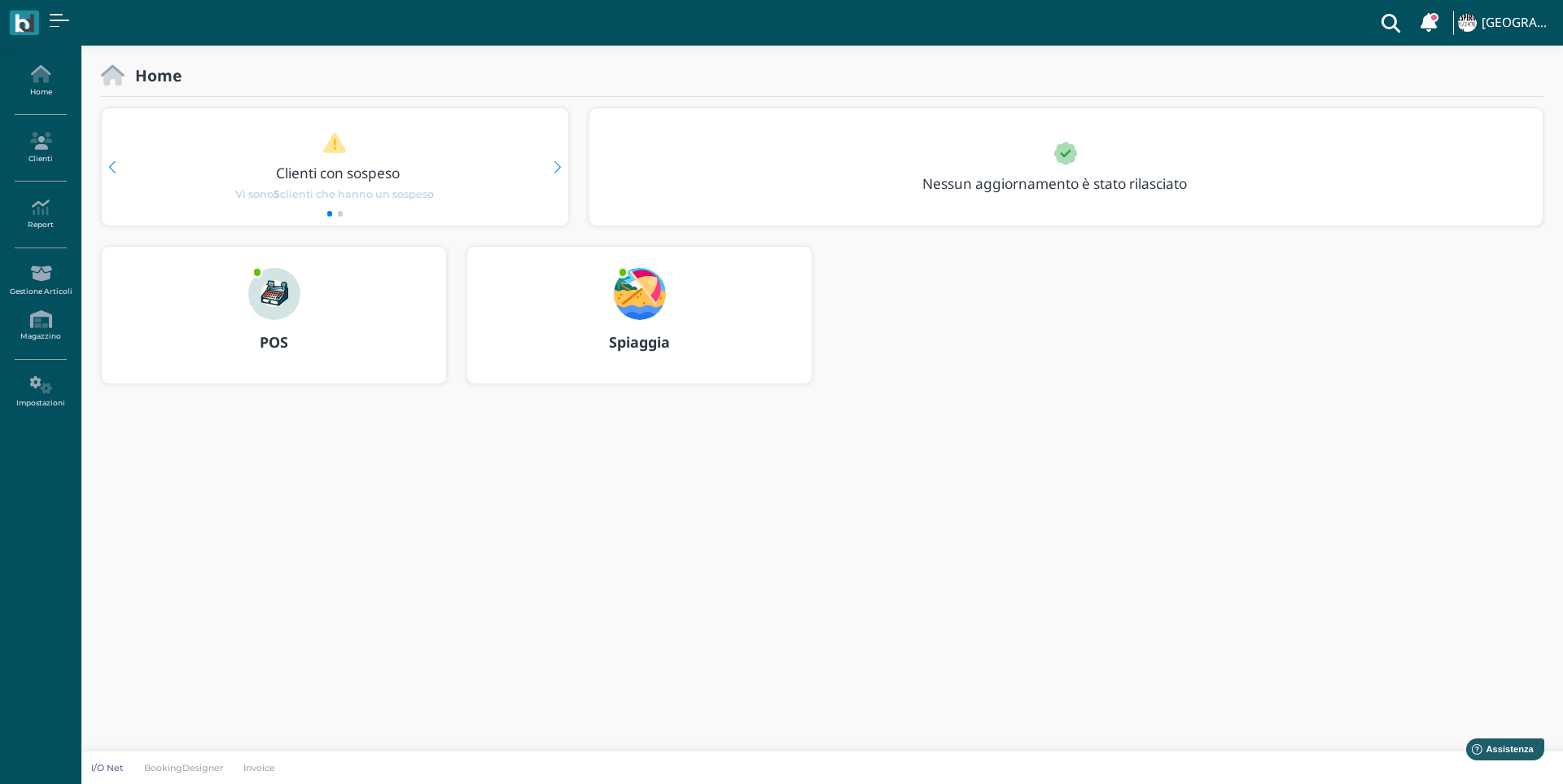
click at [279, 293] on img at bounding box center [274, 294] width 52 height 52
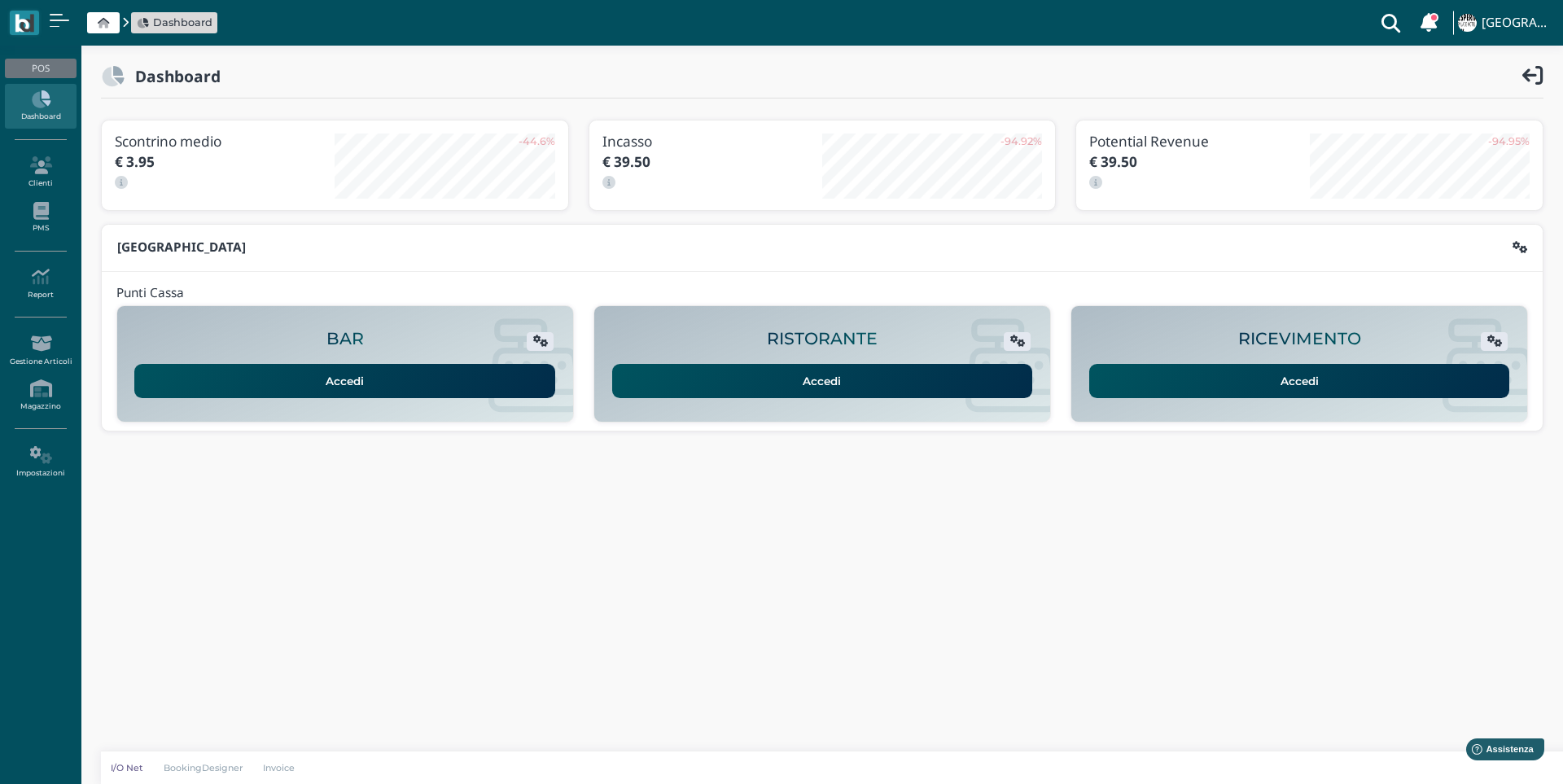
click at [1315, 383] on link "Accedi" at bounding box center [1299, 381] width 421 height 34
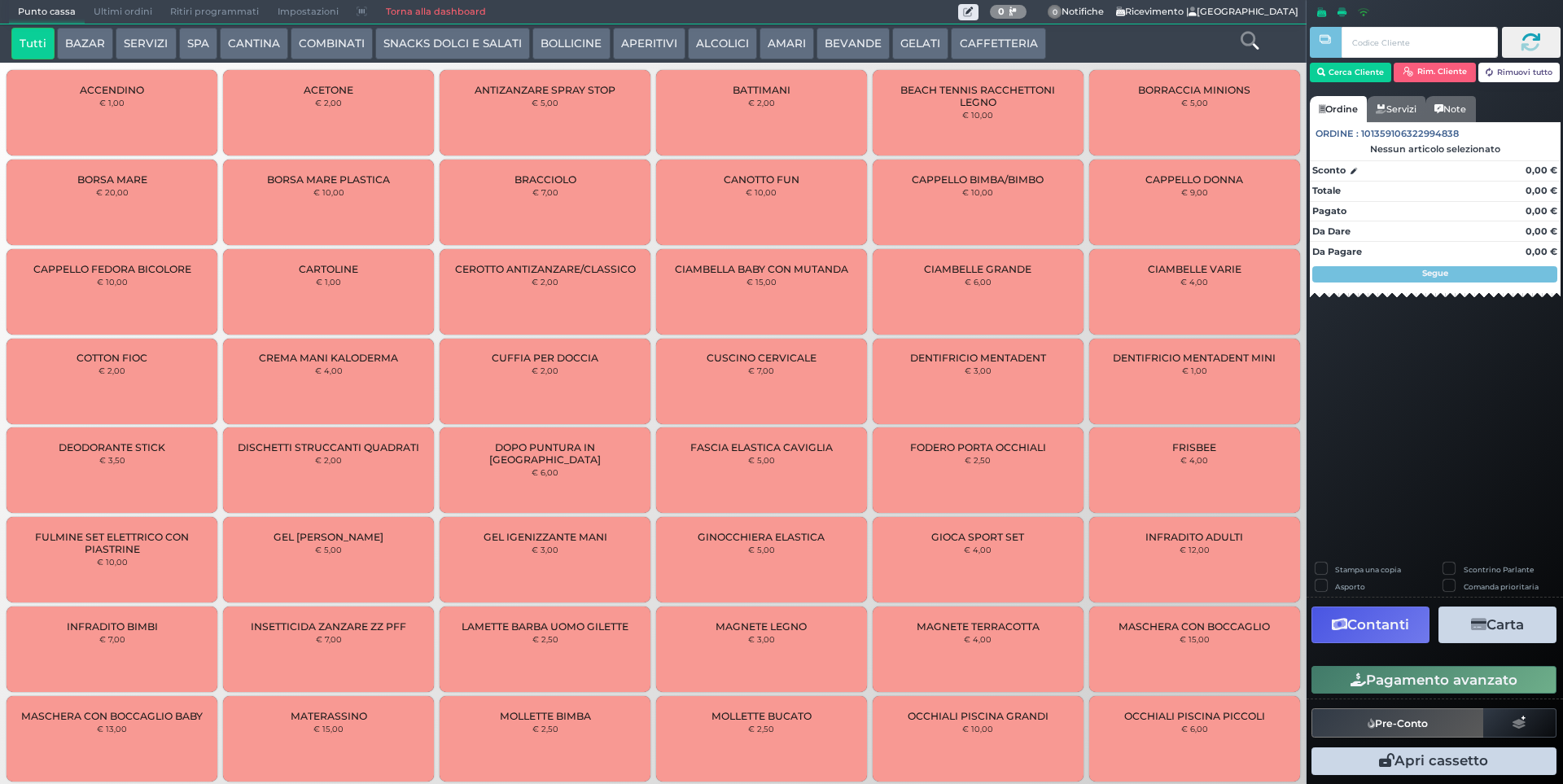
click at [991, 46] on button "CAFFETTERIA" at bounding box center [998, 44] width 95 height 32
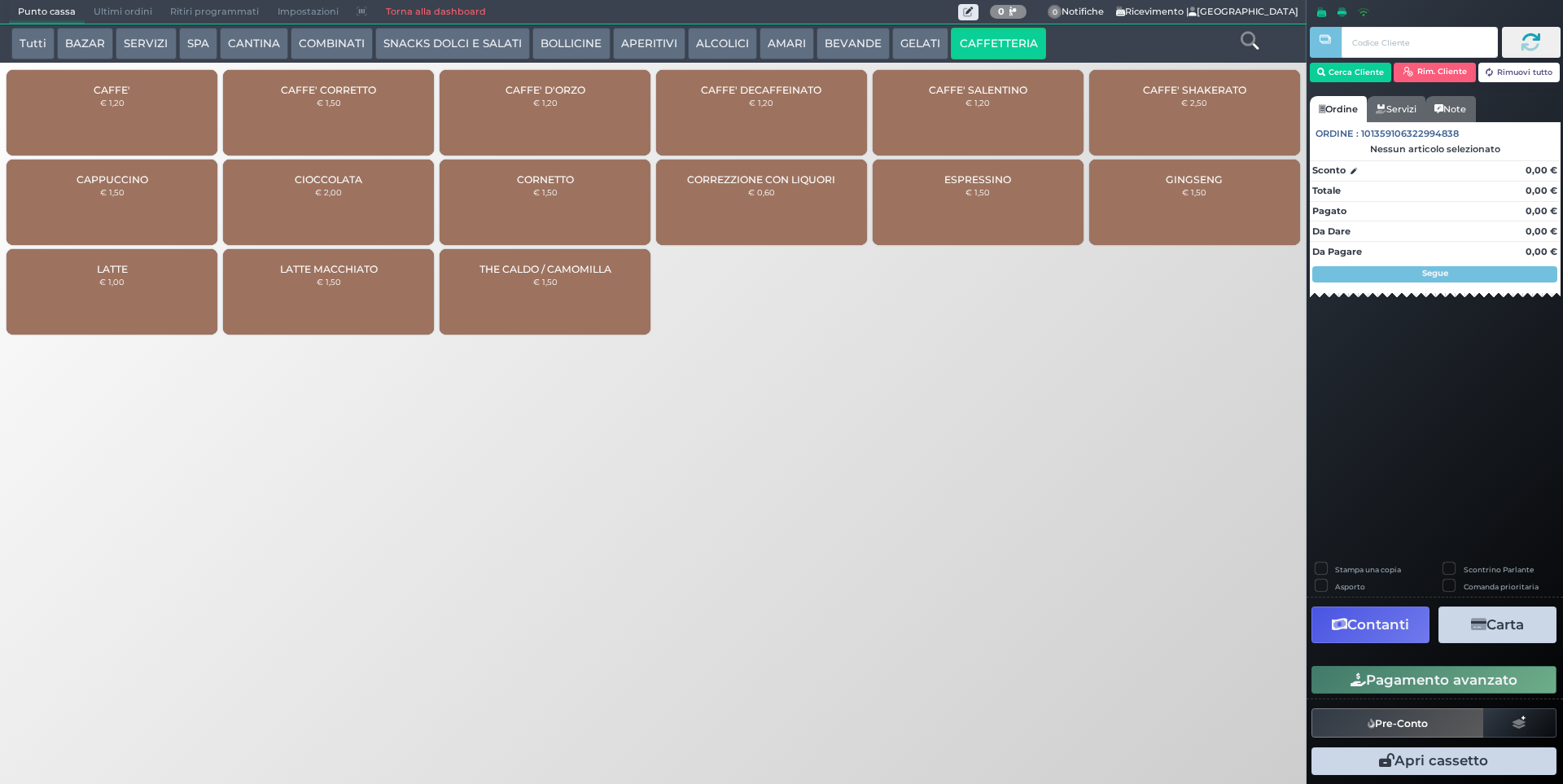
click at [179, 120] on div "CAFFE' € 1,20" at bounding box center [112, 113] width 211 height 86
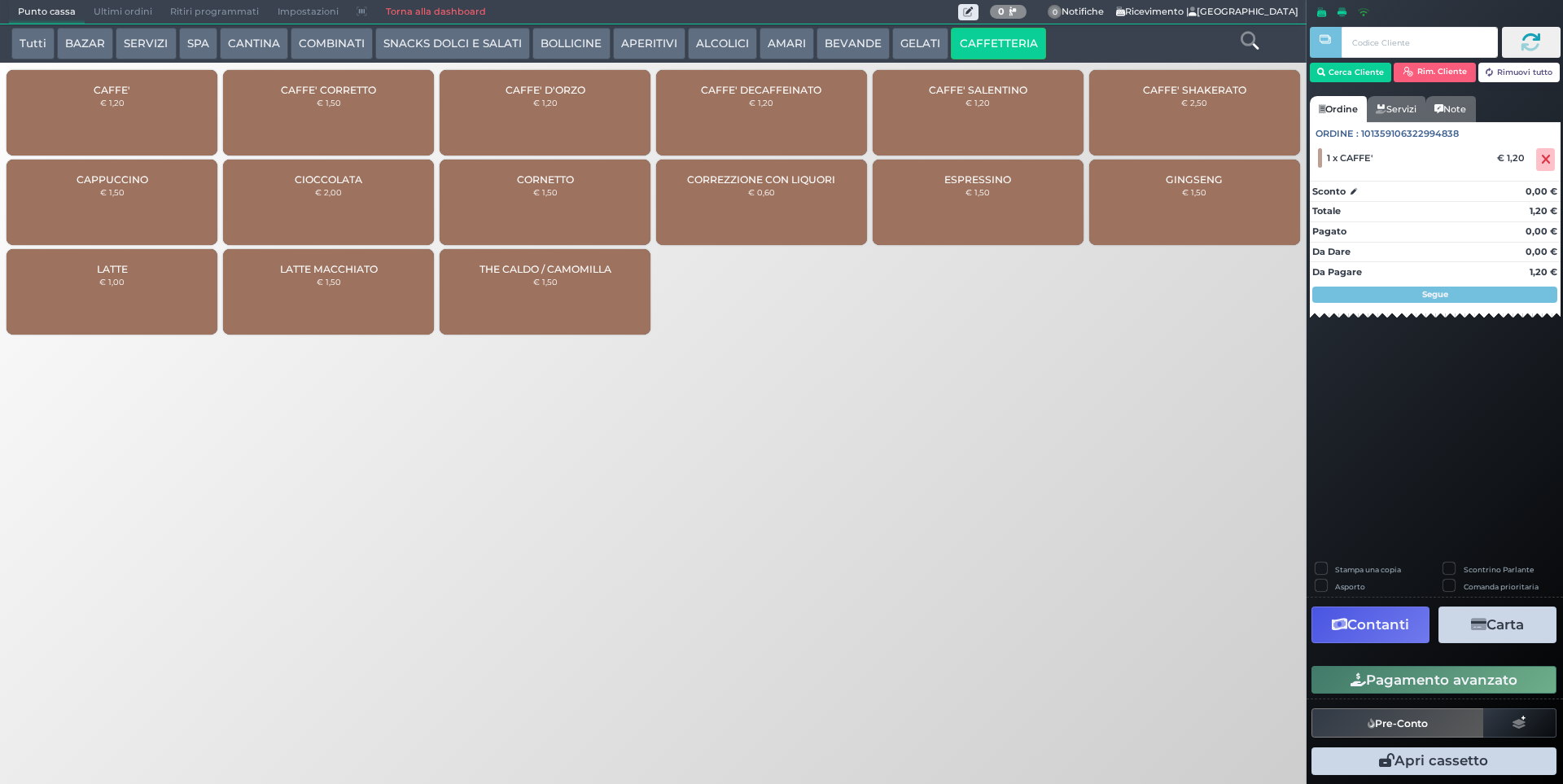
click at [160, 108] on div "CAFFE' € 1,20" at bounding box center [112, 113] width 211 height 86
click at [162, 108] on div "CAFFE' € 1,20" at bounding box center [112, 113] width 211 height 86
click at [162, 107] on div "CAFFE' € 1,20" at bounding box center [112, 113] width 211 height 86
click at [1247, 35] on icon at bounding box center [1249, 40] width 18 height 18
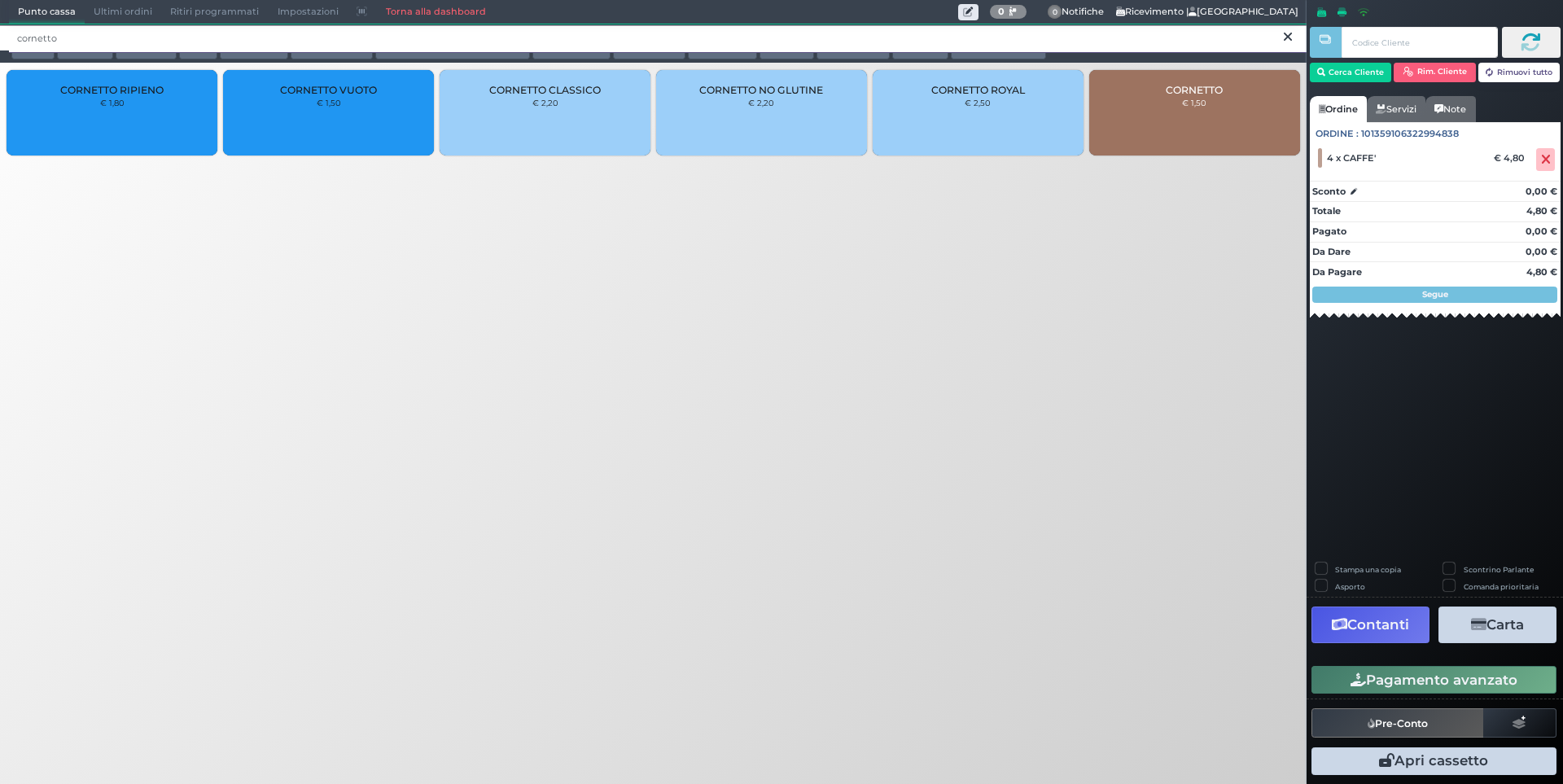
type input "cornetto"
click at [321, 112] on div "CORNETTO VUOTO € 1,50" at bounding box center [328, 113] width 211 height 86
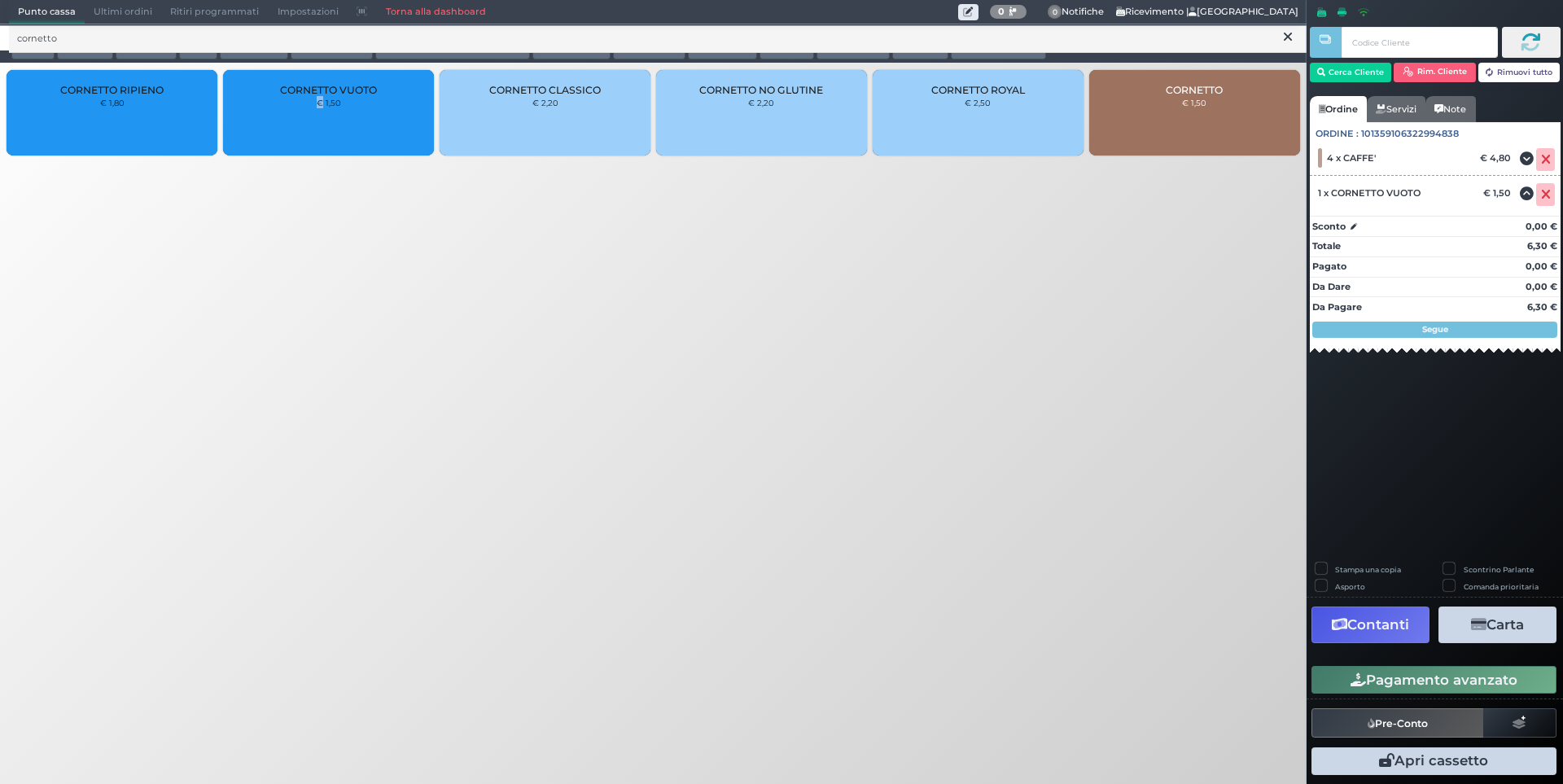
click at [1448, 682] on button "Pagamento avanzato" at bounding box center [1433, 679] width 245 height 28
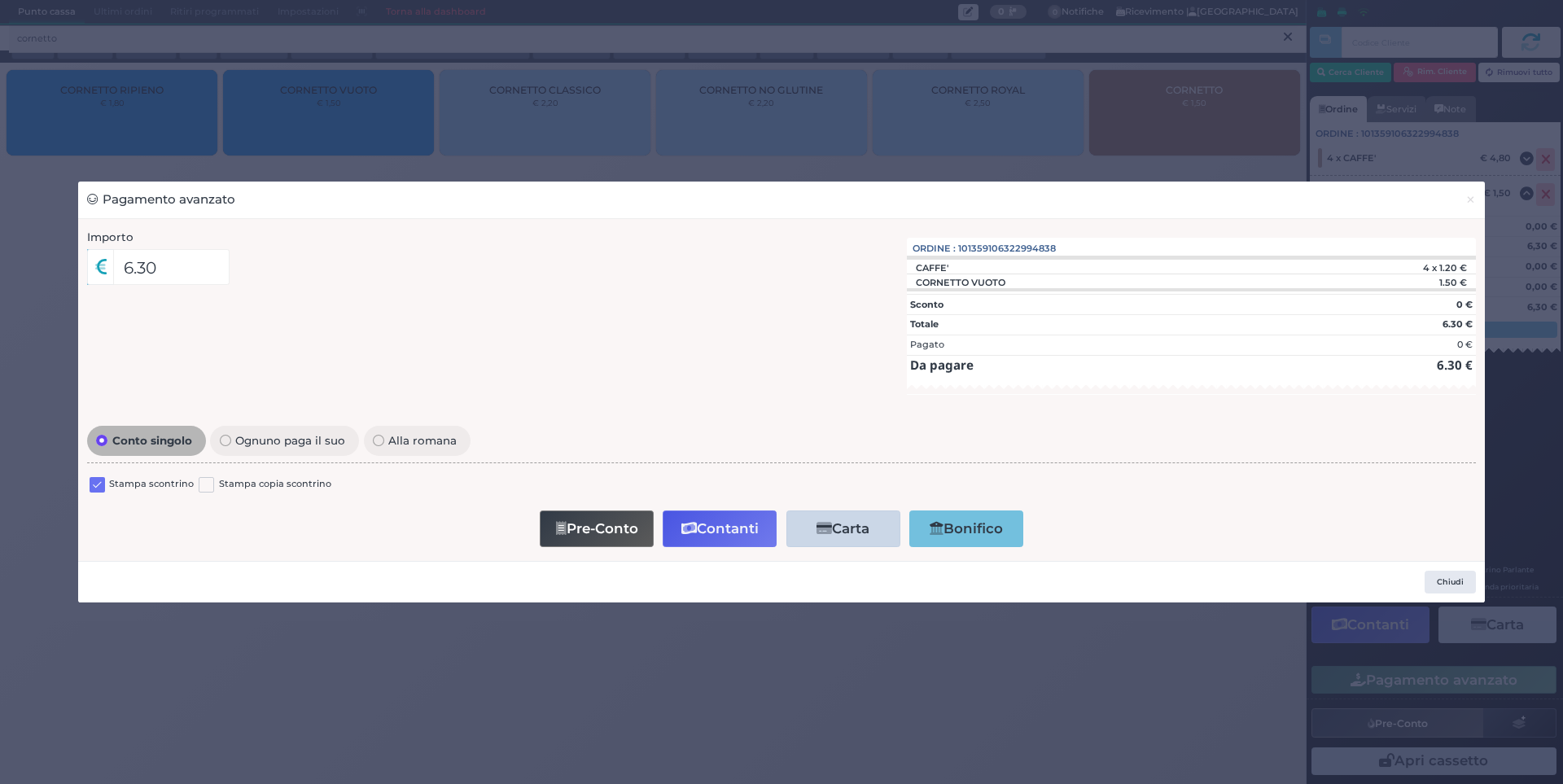
drag, startPoint x: 102, startPoint y: 484, endPoint x: 88, endPoint y: 572, distance: 89.1
click at [101, 484] on label at bounding box center [97, 484] width 15 height 15
click at [0, 0] on input "checkbox" at bounding box center [0, 0] width 0 height 0
click at [744, 528] on button "Contanti" at bounding box center [720, 528] width 114 height 36
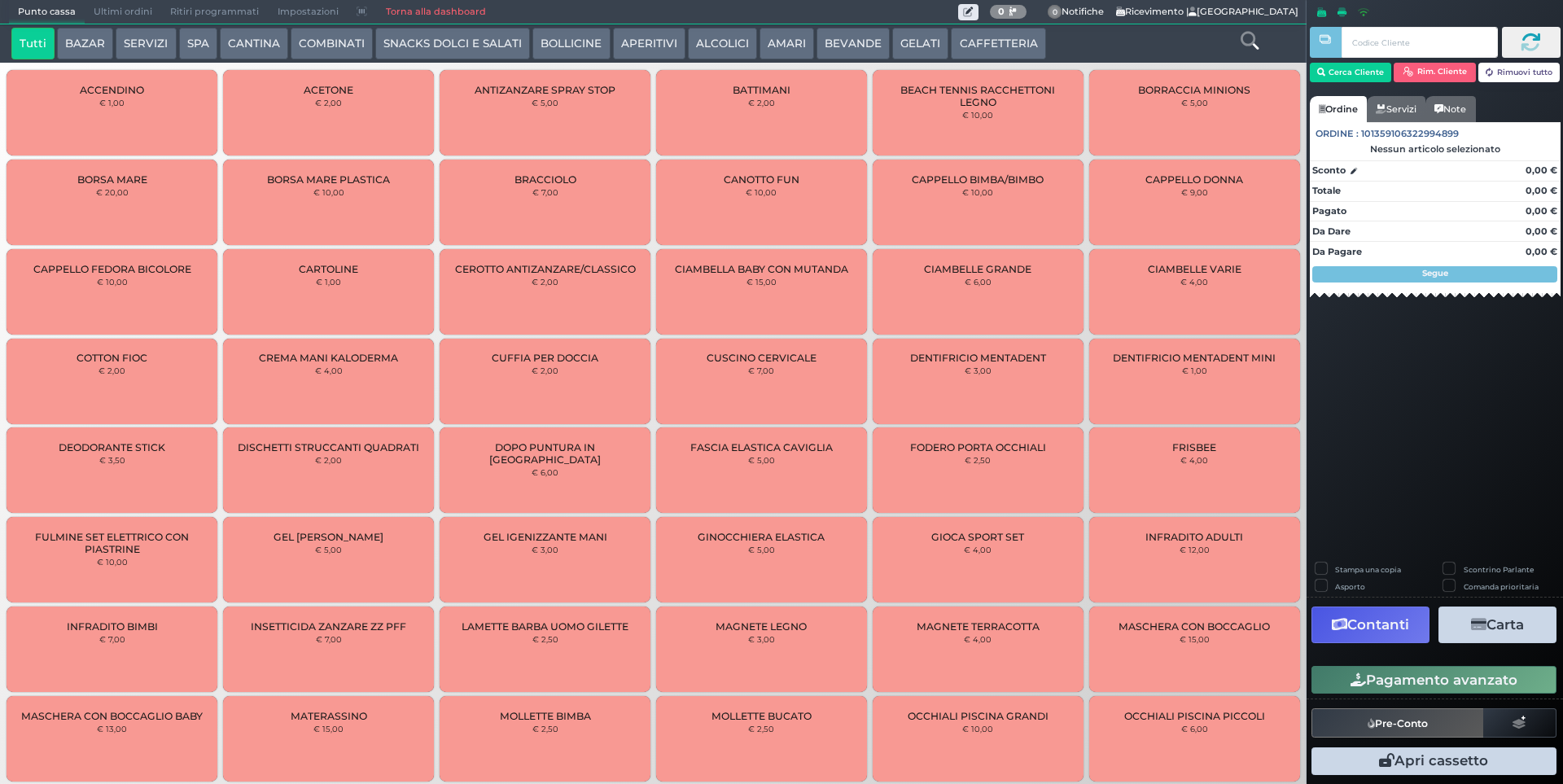
click at [133, 14] on span "Ultimi ordini" at bounding box center [123, 12] width 76 height 23
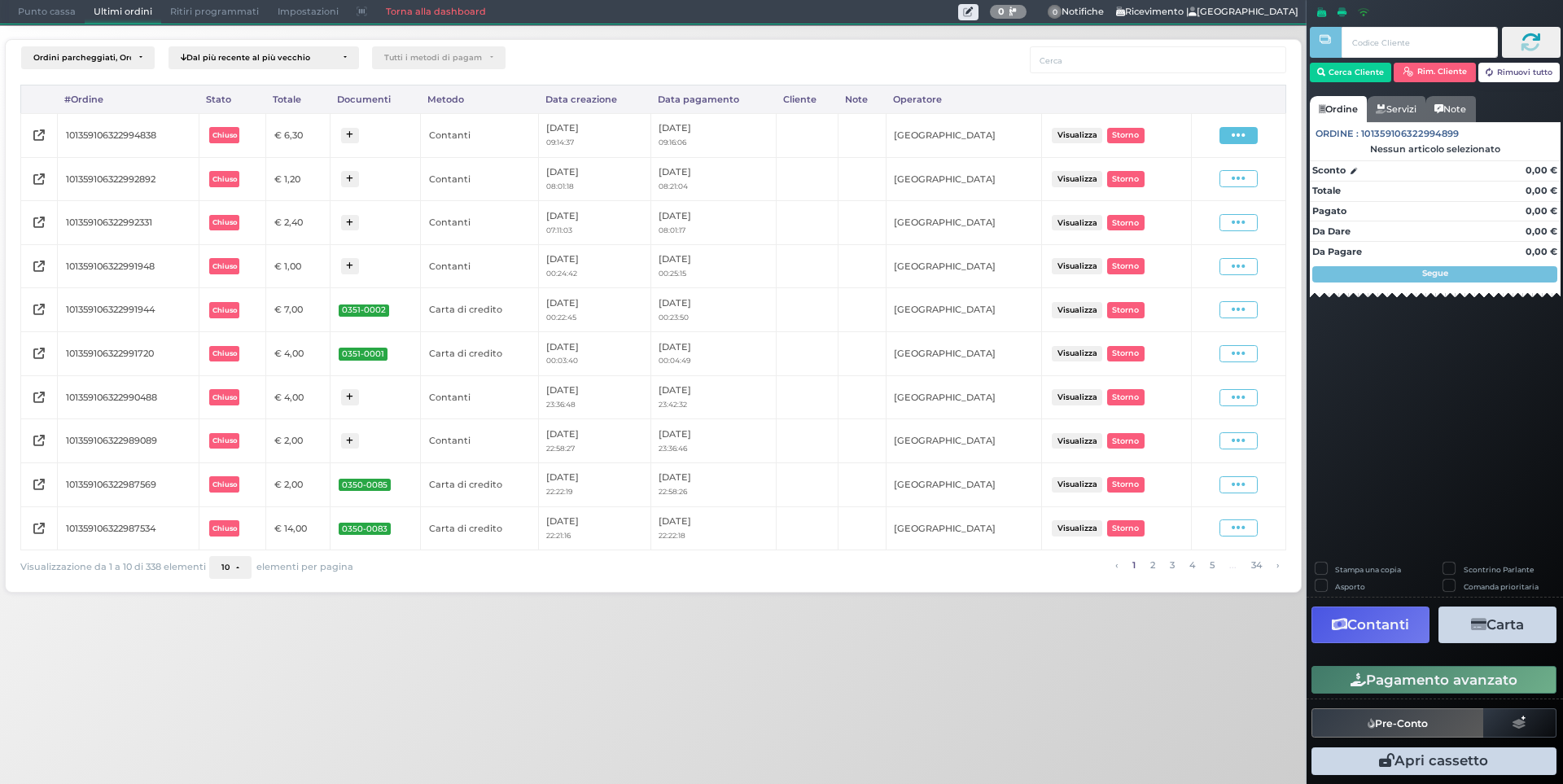
click at [1244, 137] on icon at bounding box center [1239, 135] width 14 height 15
click at [1182, 185] on span "Ristampa Pre-Conto" at bounding box center [1200, 182] width 67 height 28
click at [24, 13] on span "Punto cassa" at bounding box center [47, 12] width 75 height 23
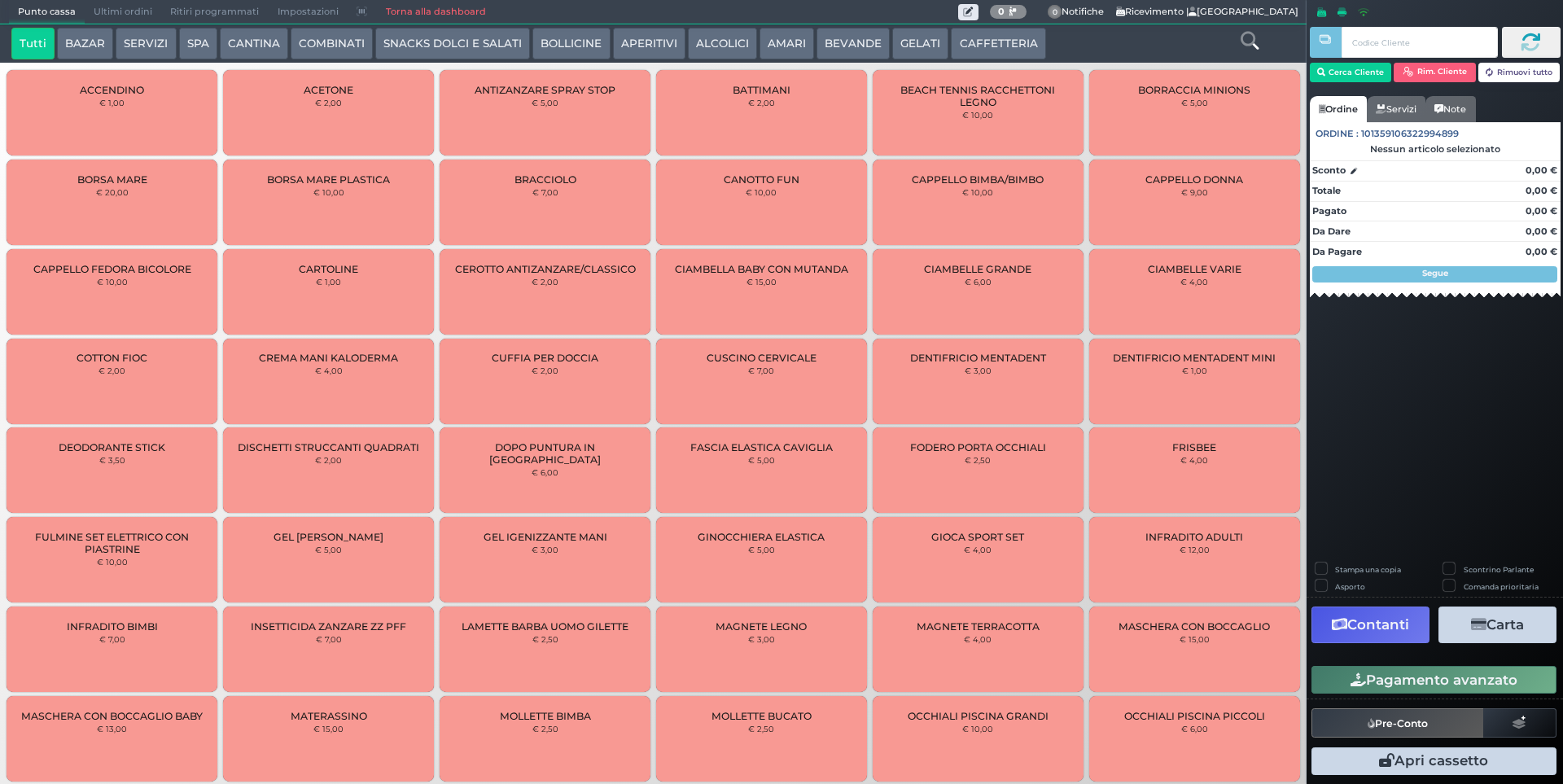
click at [188, 40] on button "SPA" at bounding box center [198, 44] width 38 height 32
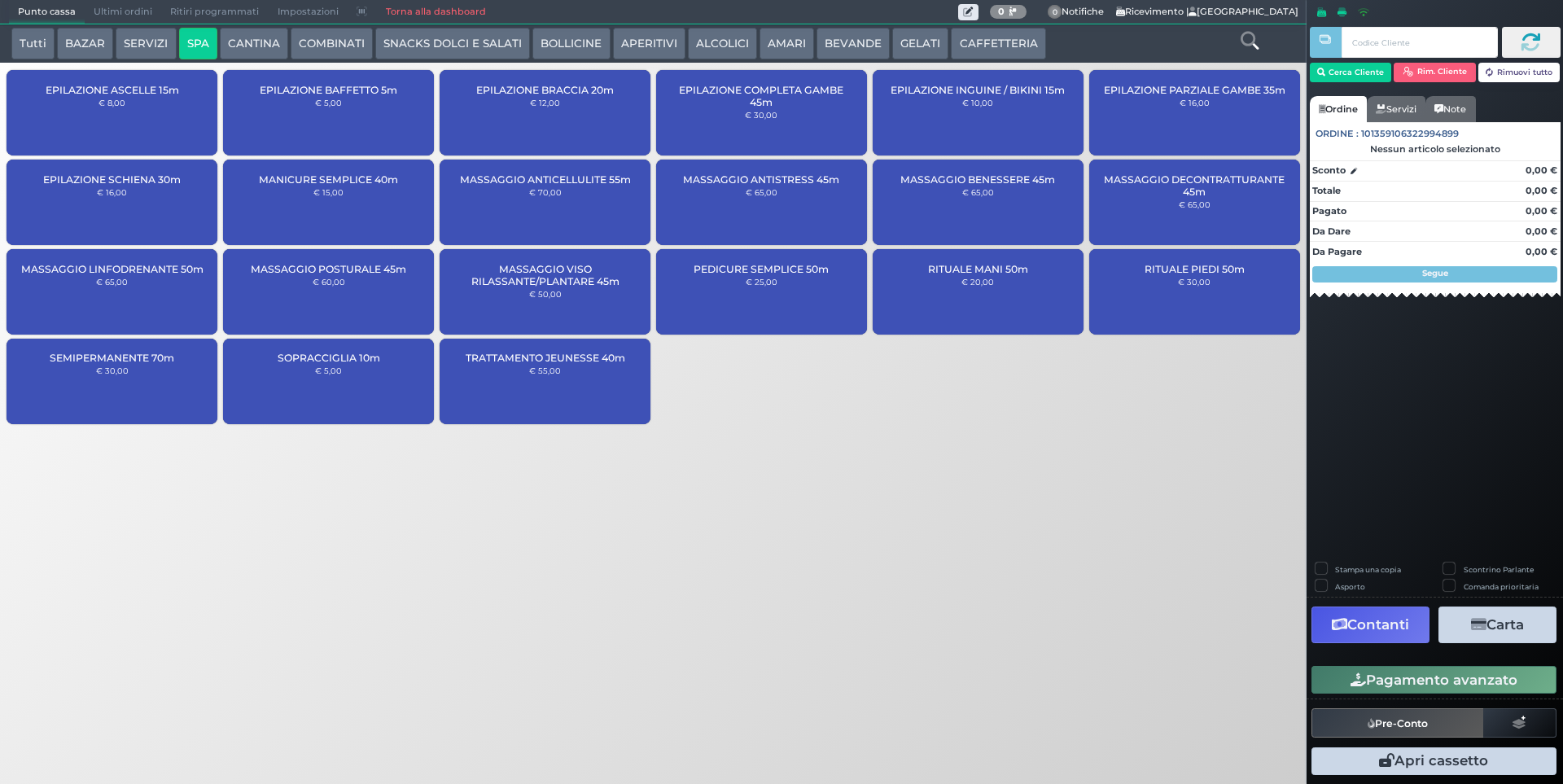
click at [108, 9] on span "Ultimi ordini" at bounding box center [123, 12] width 76 height 23
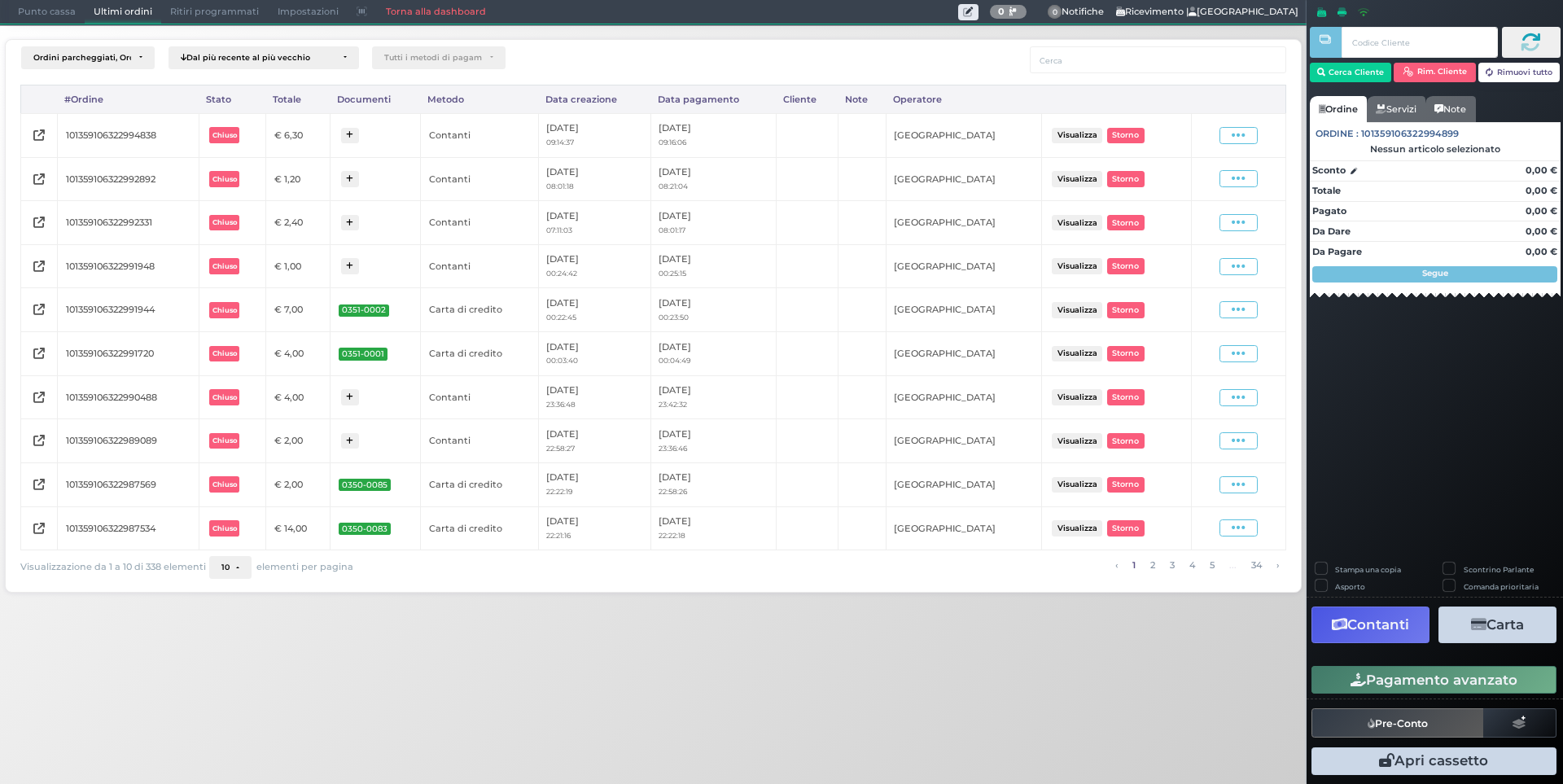
click at [41, 13] on span "Punto cassa" at bounding box center [47, 12] width 75 height 23
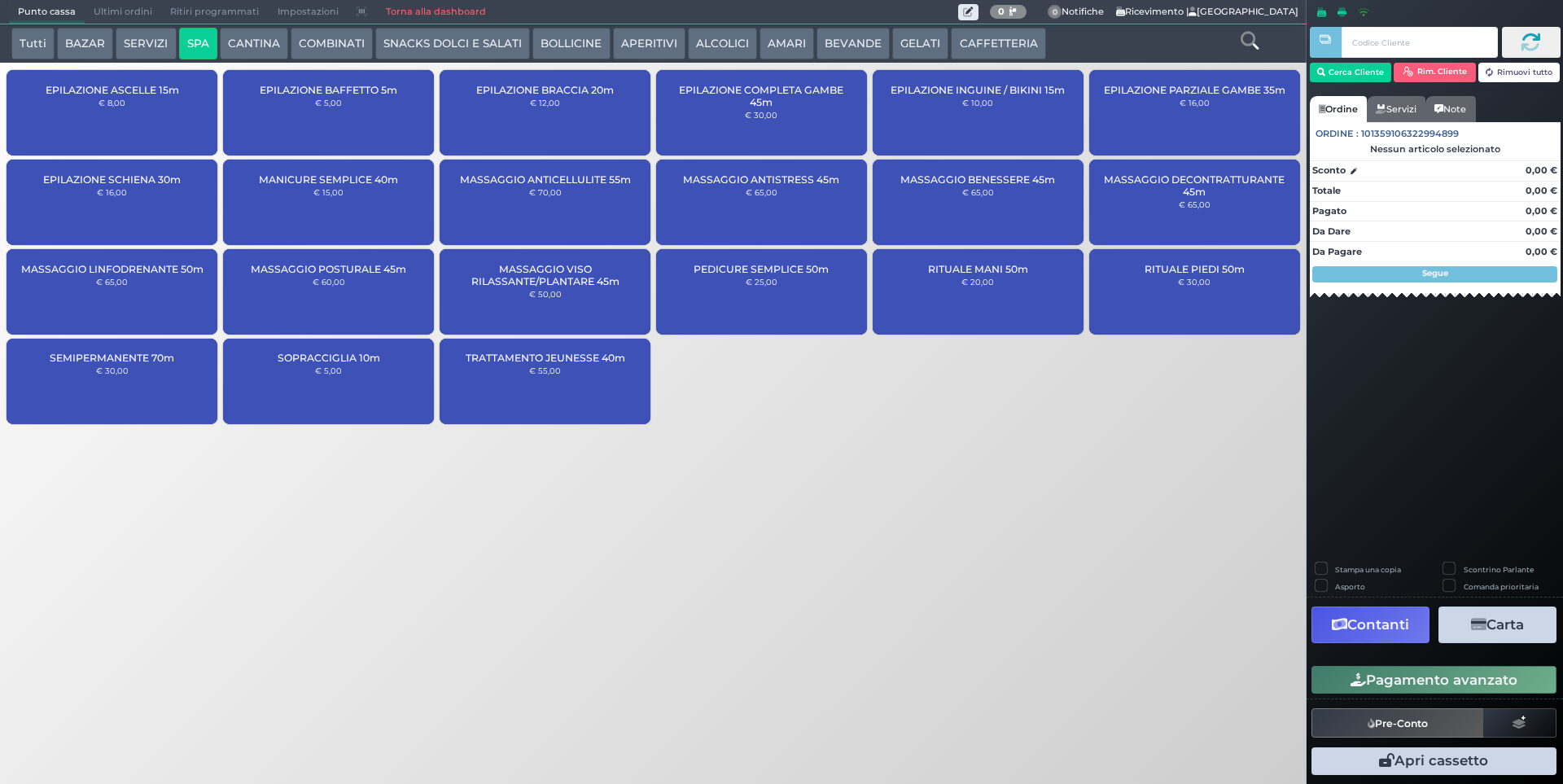
click at [828, 38] on button "BEVANDE" at bounding box center [853, 44] width 74 height 32
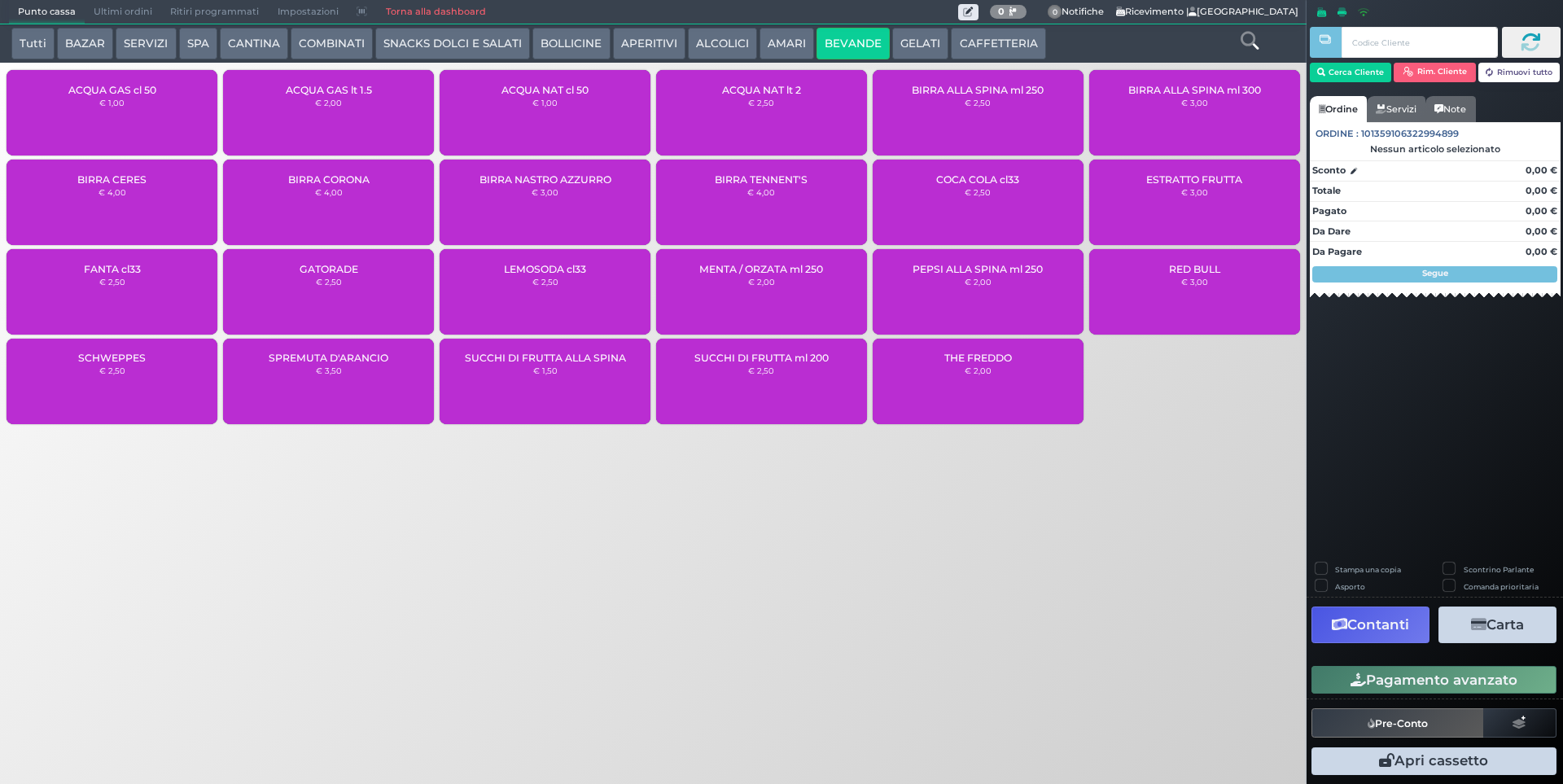
click at [497, 119] on div "ACQUA NAT cl 50 € 1,00" at bounding box center [544, 113] width 211 height 86
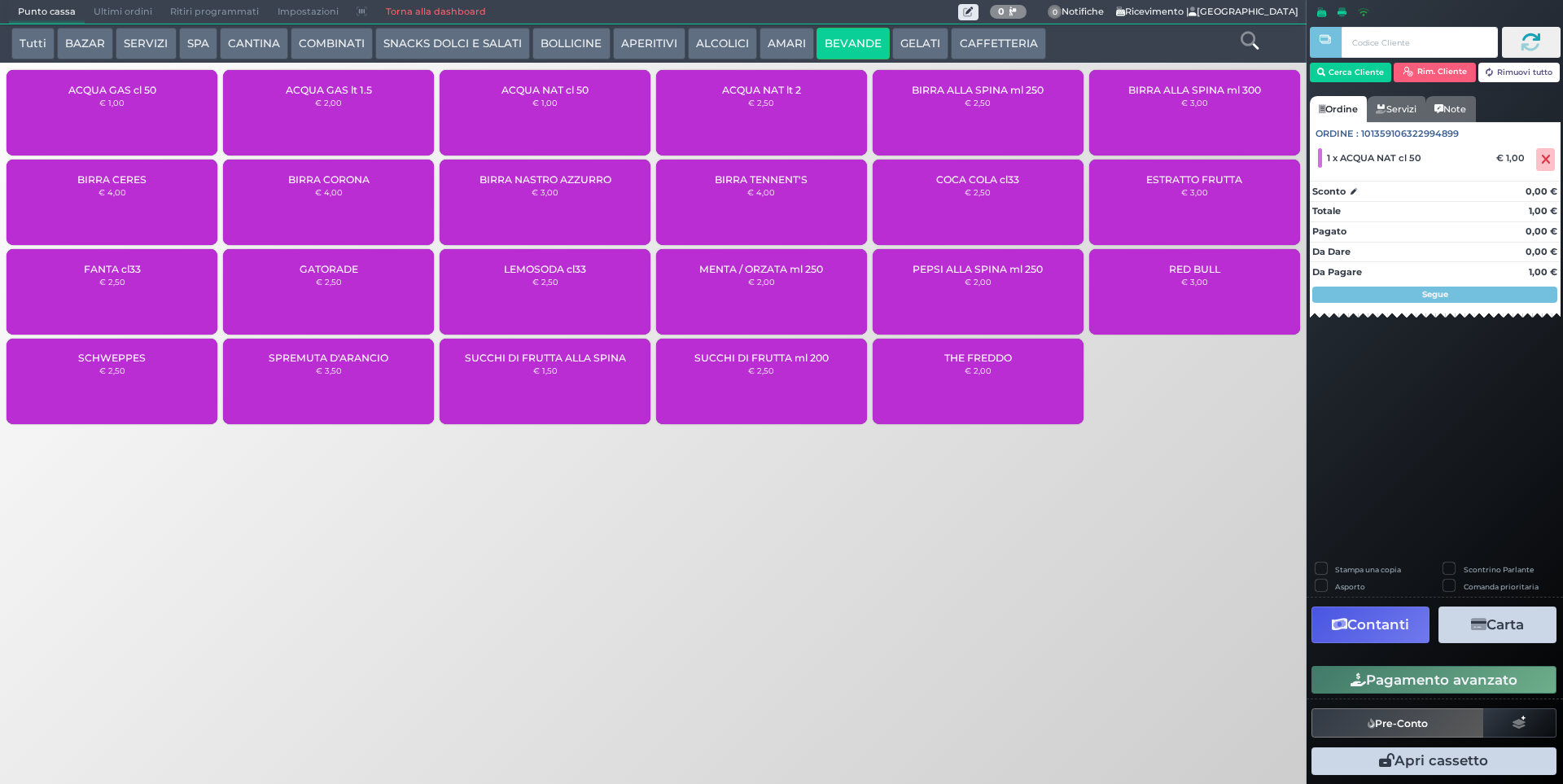
click at [536, 118] on div "ACQUA NAT cl 50 € 1,00" at bounding box center [544, 113] width 211 height 86
click at [111, 93] on span "ACQUA GAS cl 50" at bounding box center [113, 90] width 88 height 12
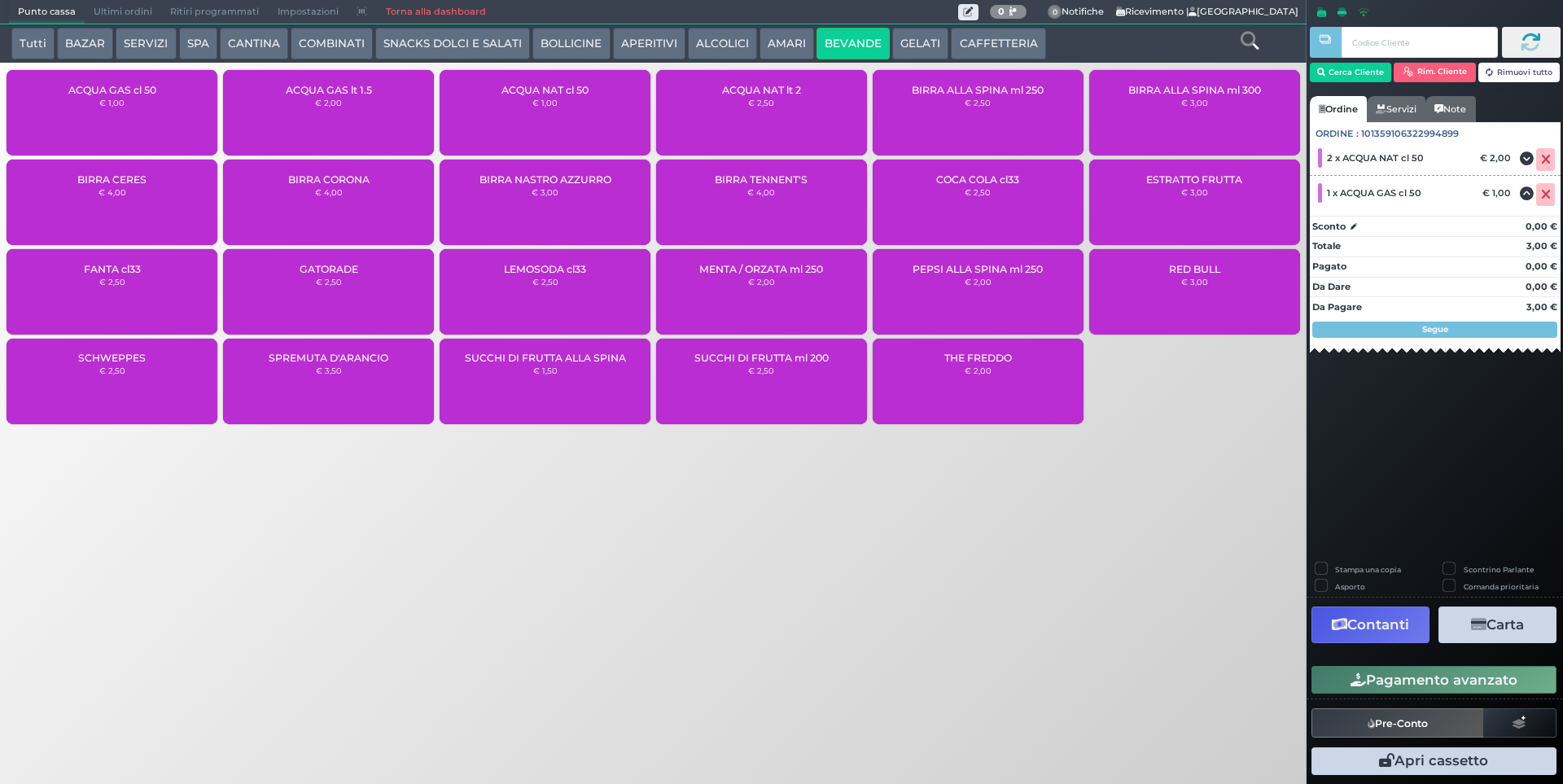
click at [1484, 687] on button "Pagamento avanzato" at bounding box center [1433, 679] width 245 height 28
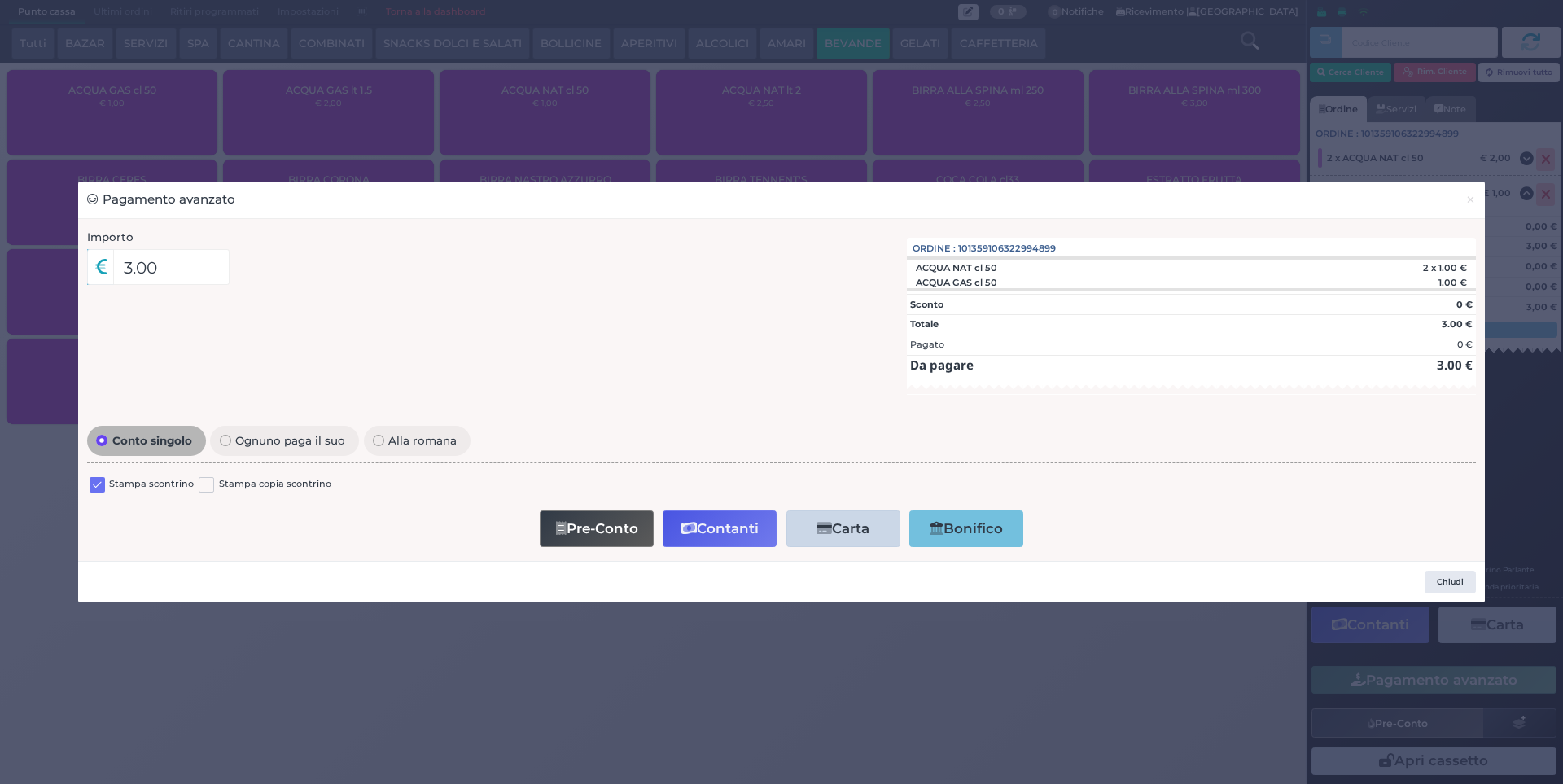
click at [98, 485] on label at bounding box center [97, 484] width 15 height 15
click at [0, 0] on input "checkbox" at bounding box center [0, 0] width 0 height 0
click at [723, 525] on button "Contanti" at bounding box center [720, 528] width 114 height 36
